Goal: Information Seeking & Learning: Learn about a topic

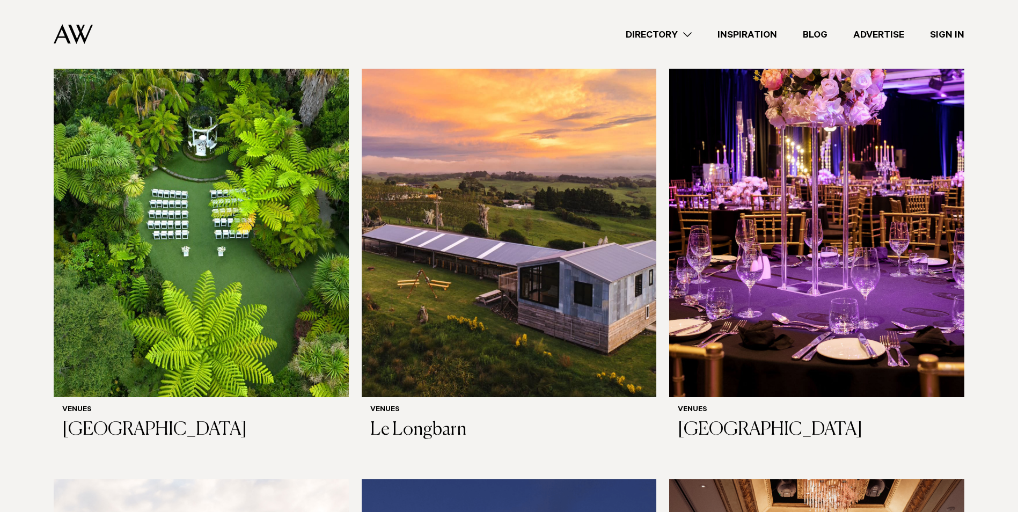
scroll to position [376, 0]
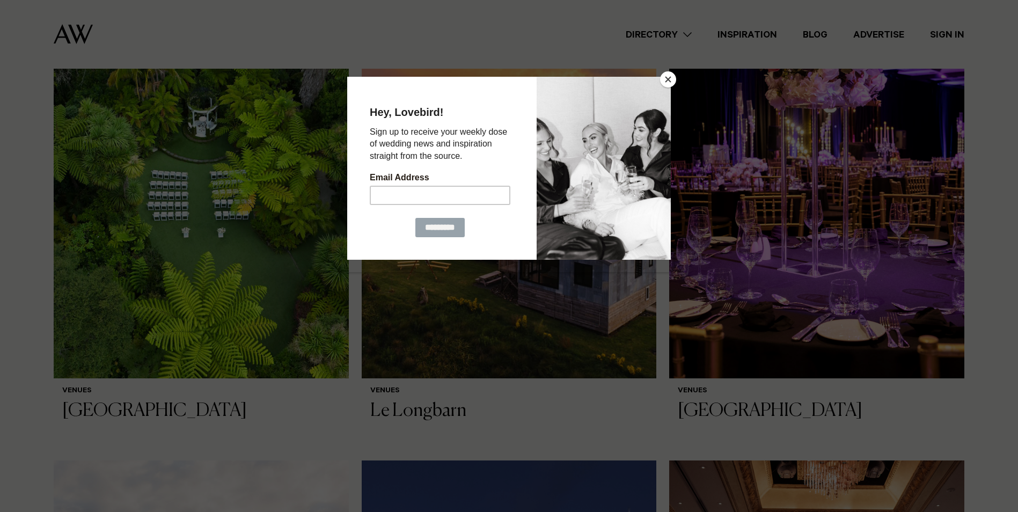
click at [669, 81] on button "Close" at bounding box center [668, 79] width 16 height 16
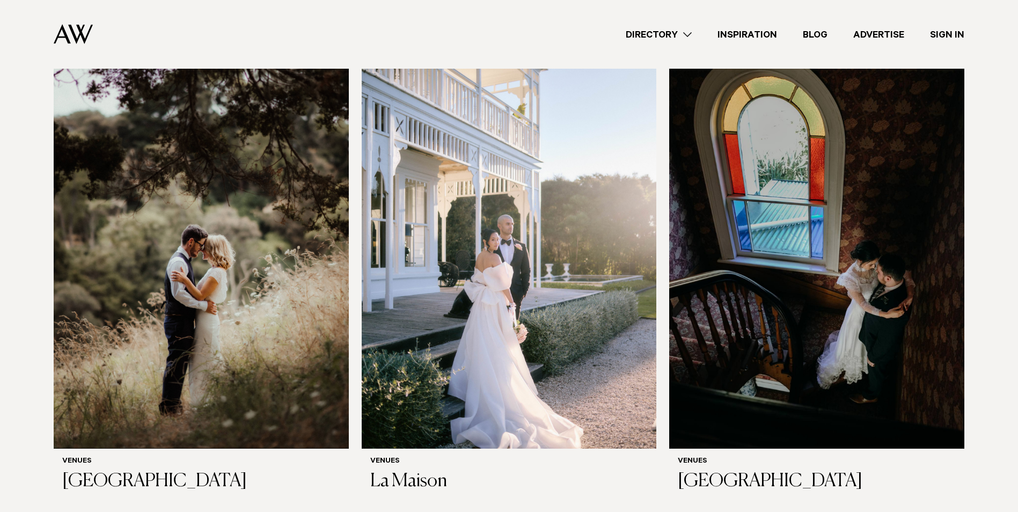
scroll to position [5152, 0]
click at [208, 281] on img at bounding box center [201, 252] width 295 height 396
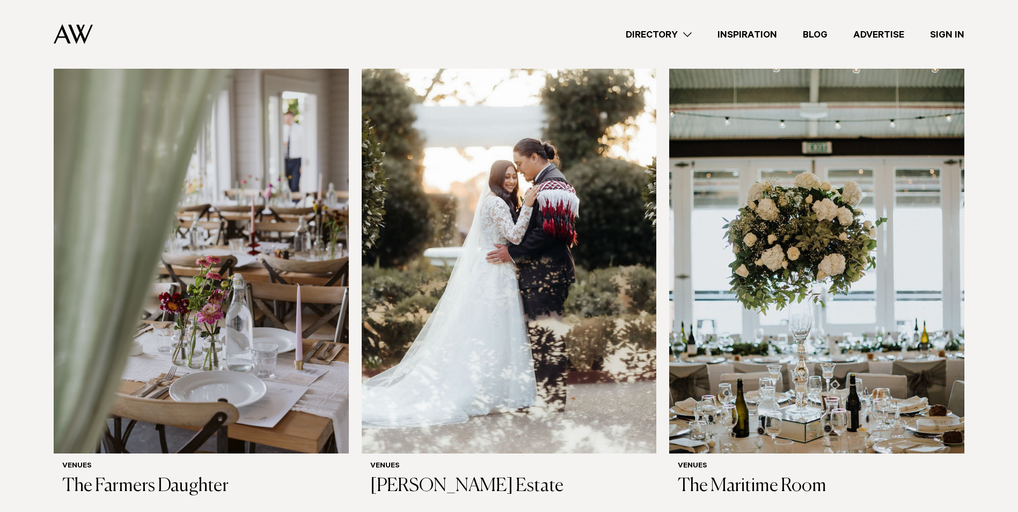
scroll to position [4669, 0]
click at [232, 227] on img at bounding box center [201, 256] width 295 height 396
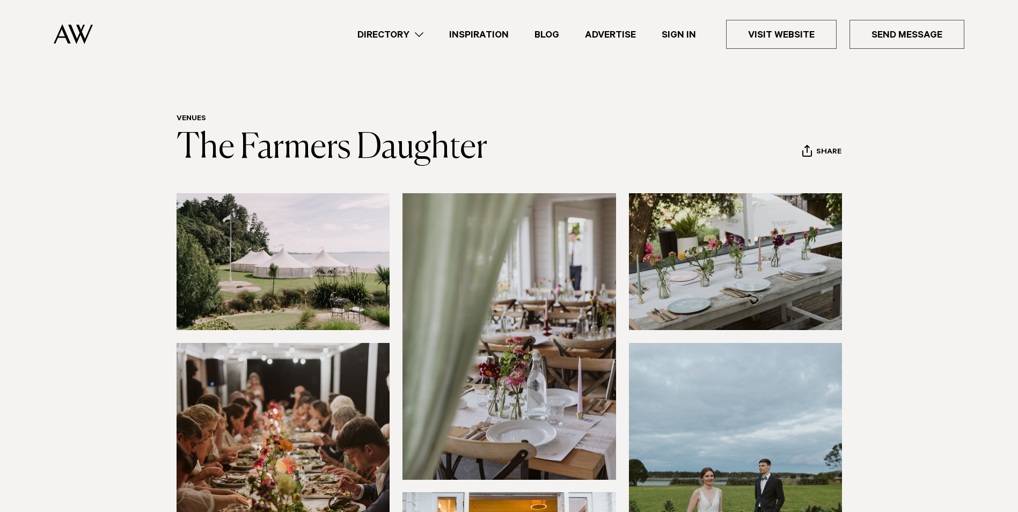
click at [422, 31] on link "Directory" at bounding box center [391, 34] width 92 height 14
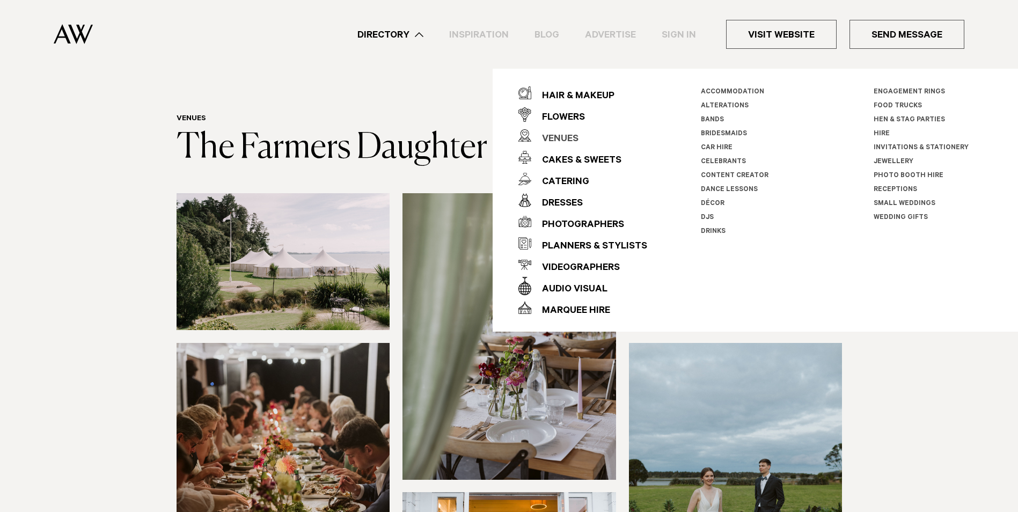
click at [561, 136] on div "Venues" at bounding box center [554, 139] width 47 height 21
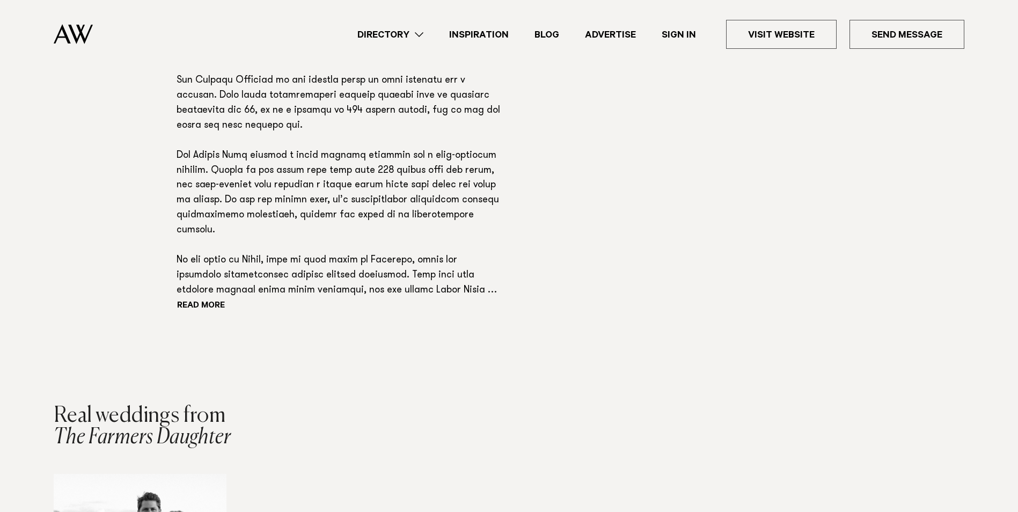
scroll to position [805, 0]
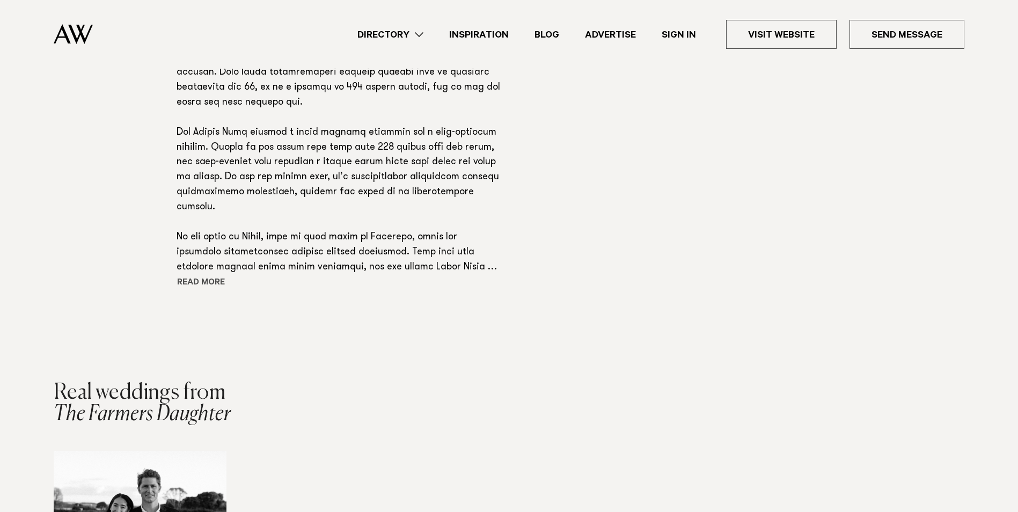
click at [196, 282] on button "Read more" at bounding box center [225, 283] width 97 height 16
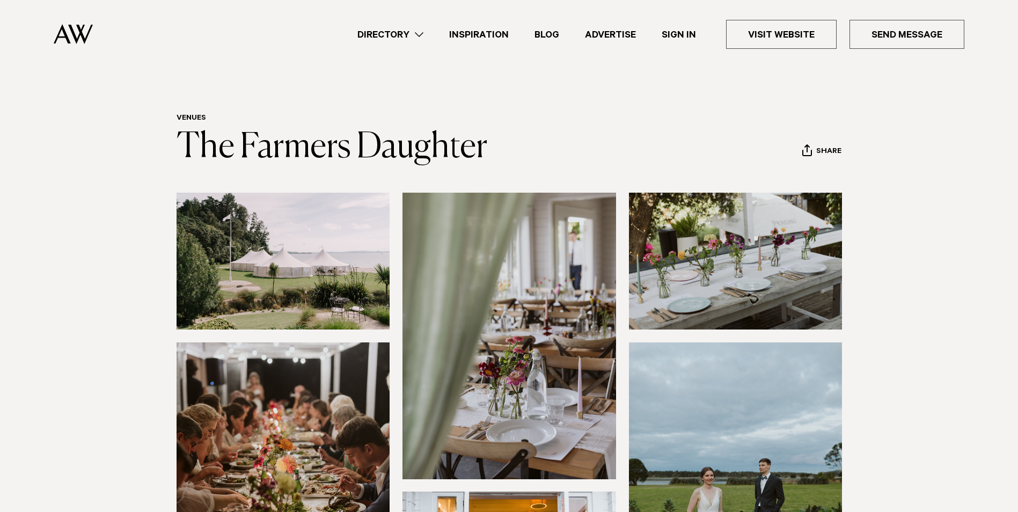
scroll to position [0, 0]
click at [478, 33] on link "Inspiration" at bounding box center [478, 34] width 85 height 14
click at [795, 41] on link "Visit Website" at bounding box center [781, 34] width 111 height 29
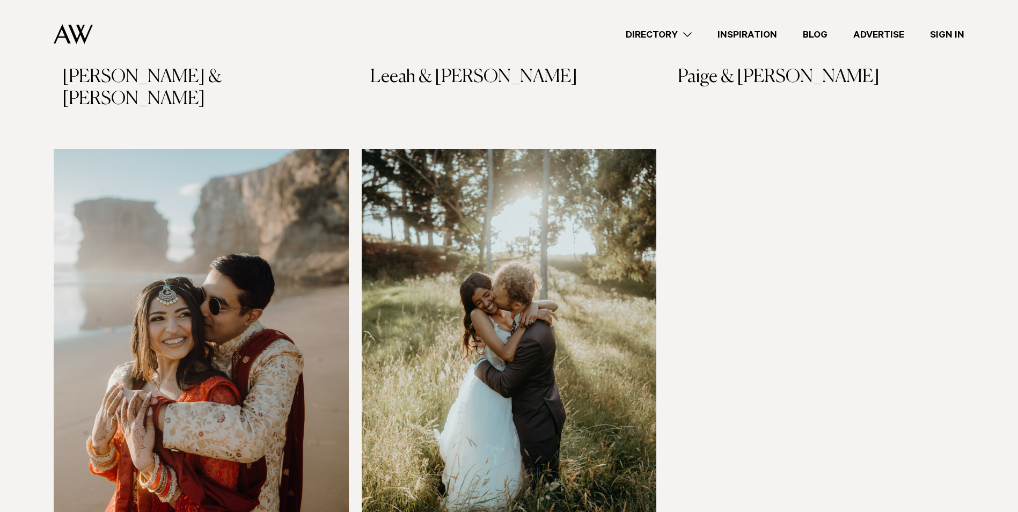
scroll to position [1664, 0]
